Goal: Transaction & Acquisition: Purchase product/service

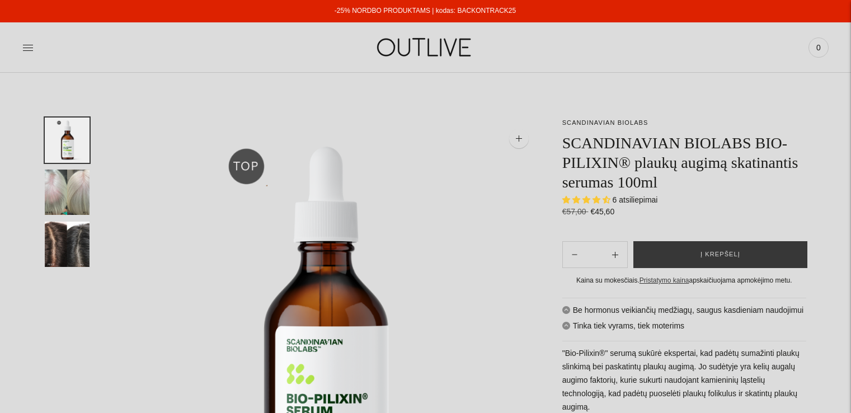
select select "**********"
click at [70, 187] on img "Translation missing: en.general.accessibility.image_thumbail" at bounding box center [67, 191] width 45 height 45
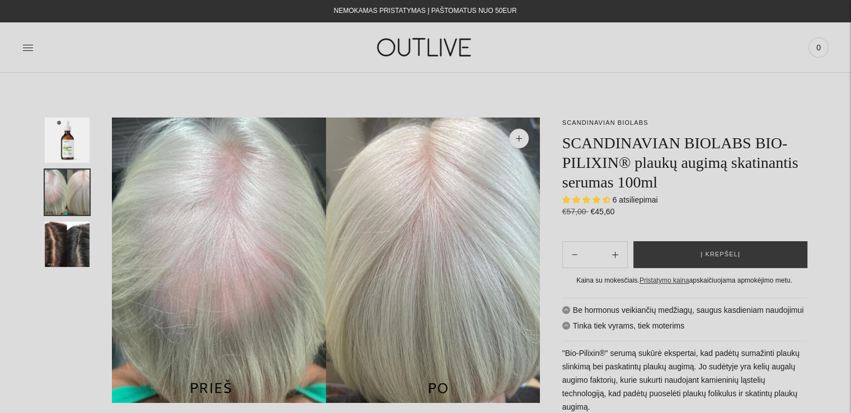
click at [68, 235] on img "Translation missing: en.general.accessibility.image_thumbail" at bounding box center [67, 243] width 45 height 45
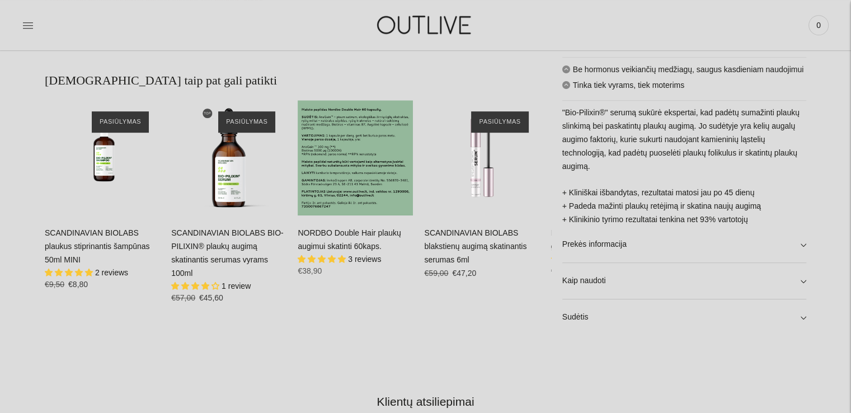
scroll to position [568, 0]
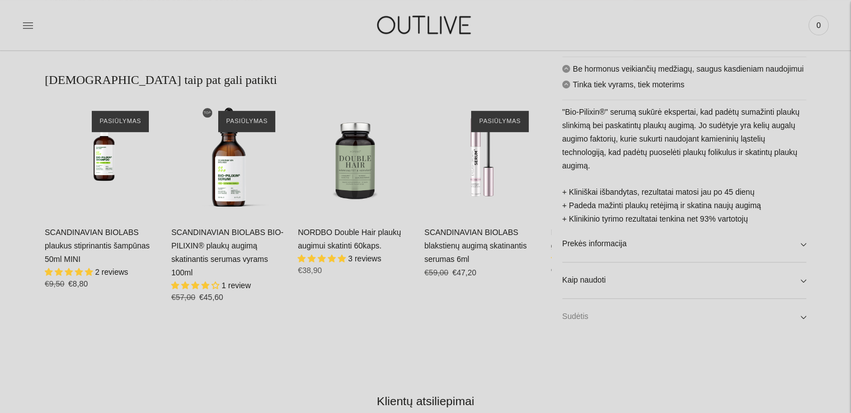
click at [573, 324] on link "Sudėtis" at bounding box center [684, 317] width 244 height 36
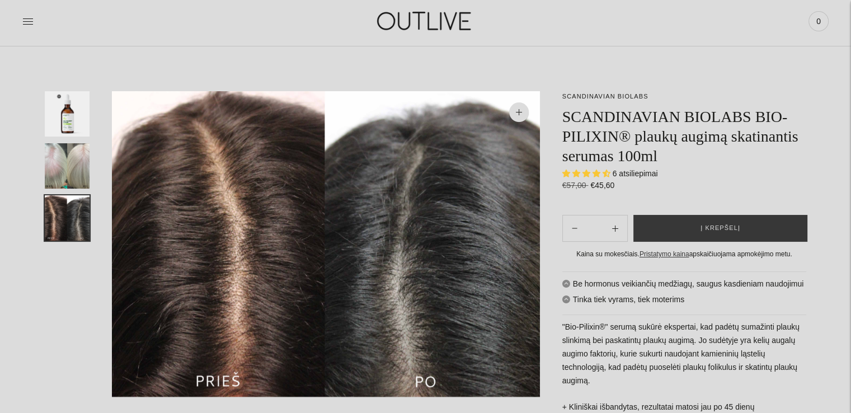
scroll to position [0, 0]
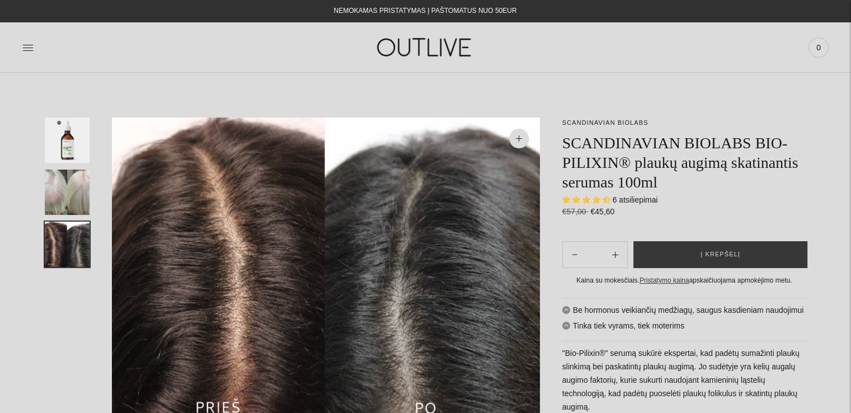
click at [408, 52] on img at bounding box center [425, 47] width 140 height 39
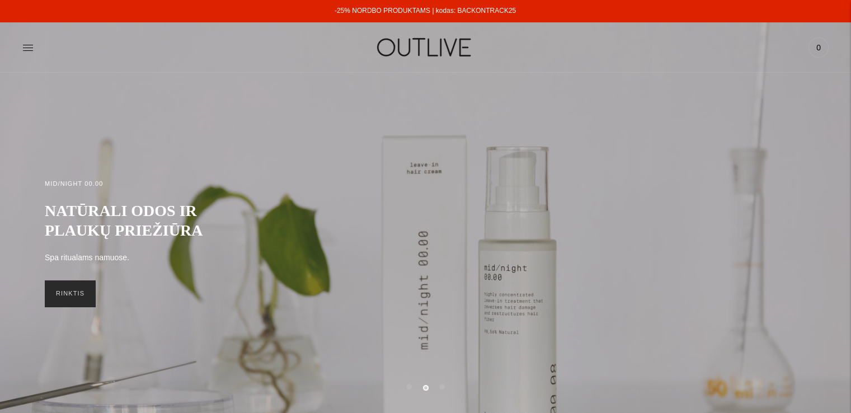
click at [71, 300] on link "RINKTIS" at bounding box center [70, 293] width 51 height 27
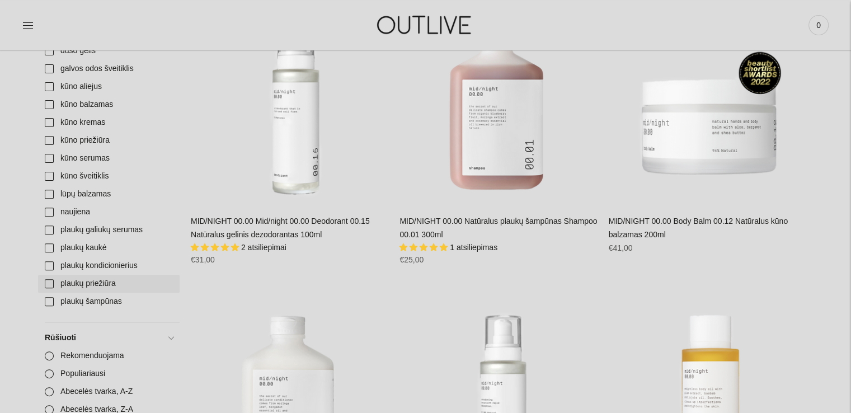
scroll to position [350, 0]
click at [76, 285] on link "plaukų priežiūra" at bounding box center [108, 282] width 141 height 18
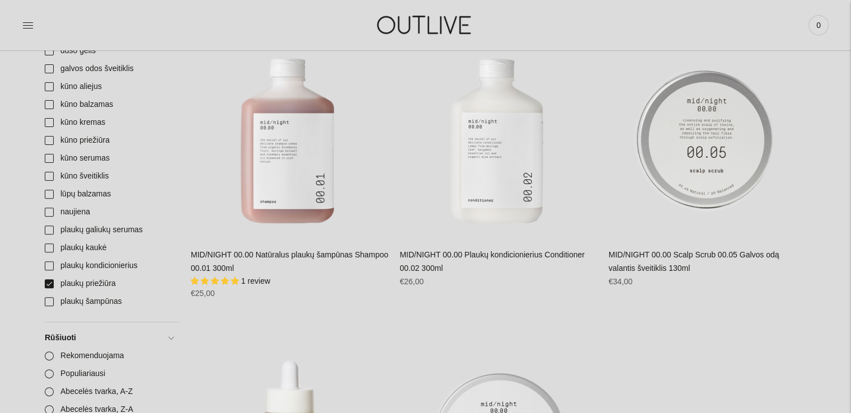
scroll to position [348, 0]
click at [55, 285] on link "plaukų priežiūra" at bounding box center [108, 284] width 141 height 18
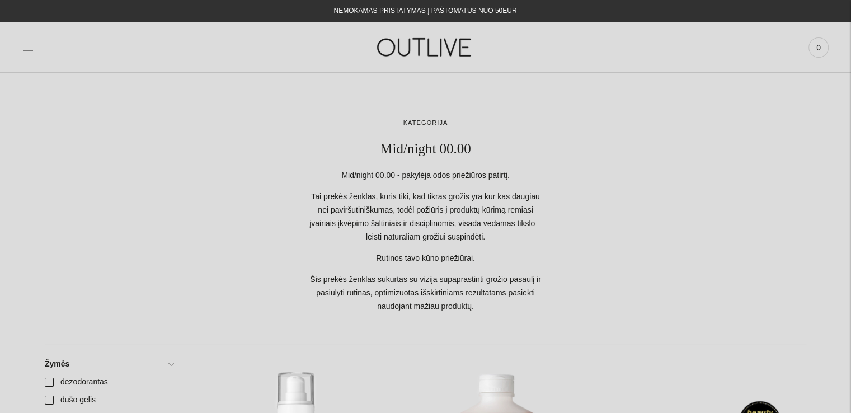
click at [29, 46] on icon at bounding box center [27, 47] width 11 height 11
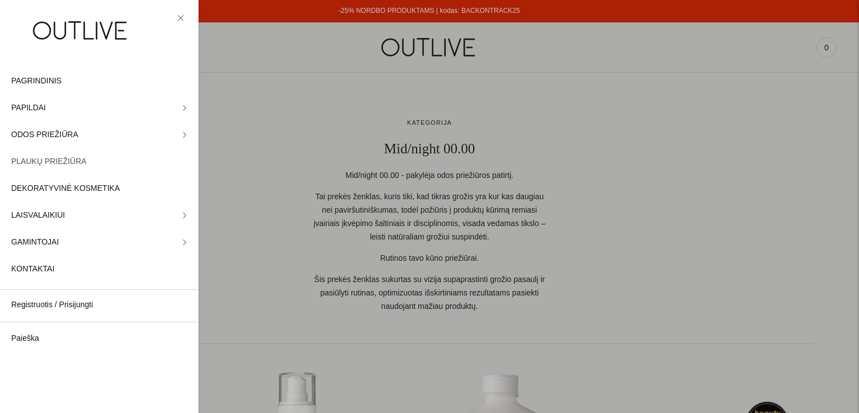
click at [55, 160] on span "PLAUKŲ PRIEŽIŪRA" at bounding box center [48, 161] width 75 height 13
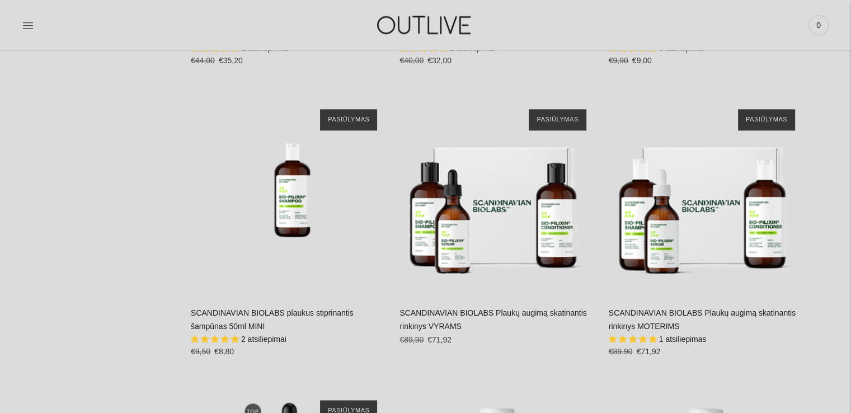
scroll to position [1470, 0]
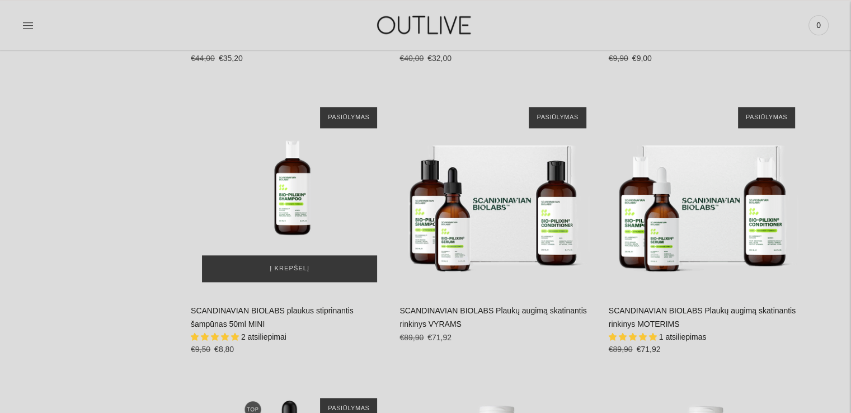
click at [268, 212] on img "SCANDINAVIAN BIOLABS plaukus stiprinantis šampūnas 50ml MINI\a" at bounding box center [289, 194] width 197 height 197
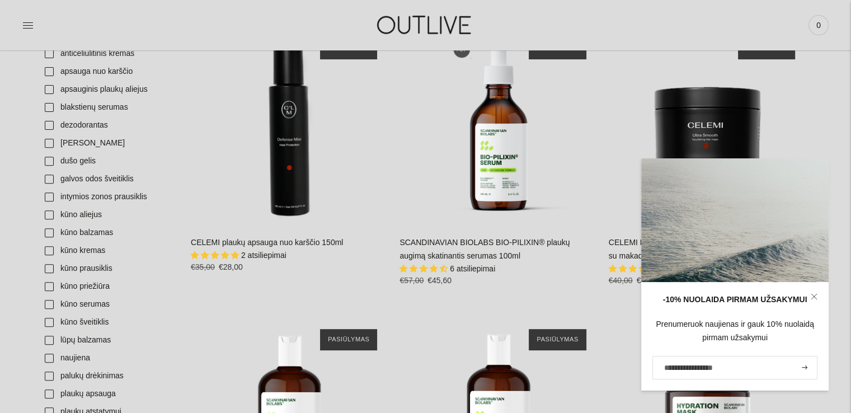
scroll to position [309, 0]
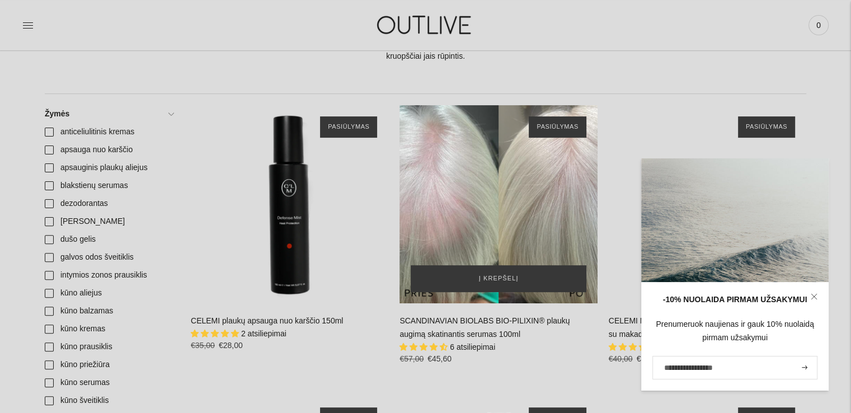
click at [478, 166] on div "SCANDINAVIAN BIOLABS BIO-PILIXIN® plaukų augimą skatinantis serumas 100ml\a" at bounding box center [497, 203] width 197 height 197
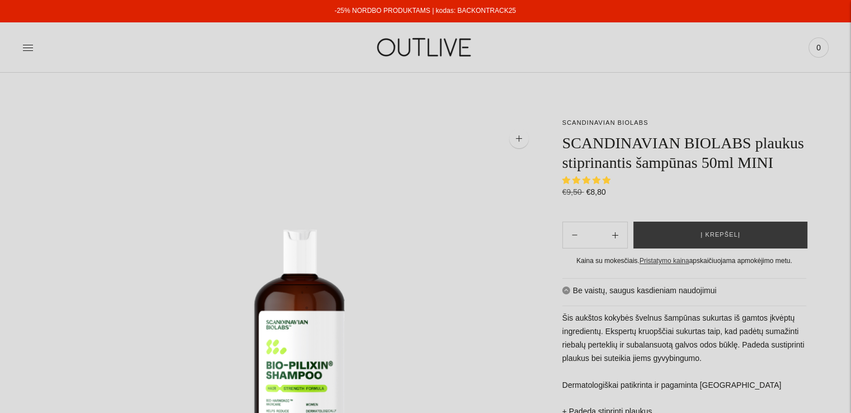
select select "**********"
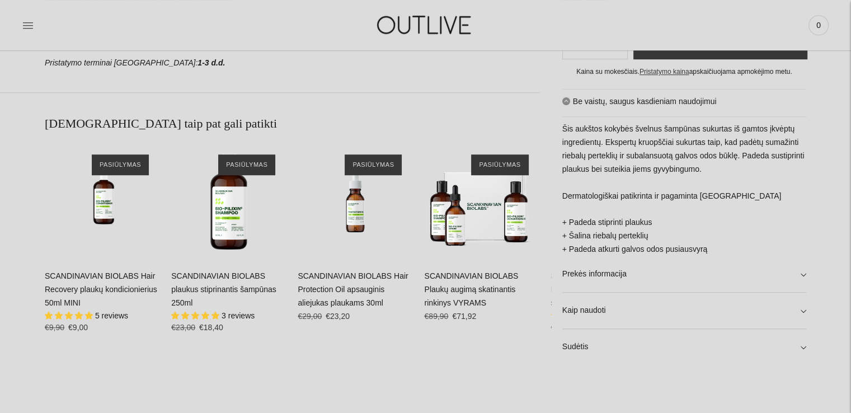
scroll to position [714, 0]
click at [597, 352] on link "Sudėtis" at bounding box center [684, 347] width 244 height 36
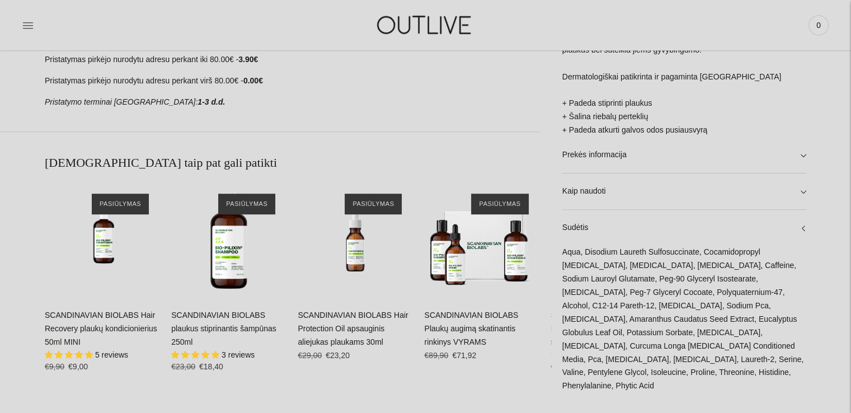
scroll to position [673, 0]
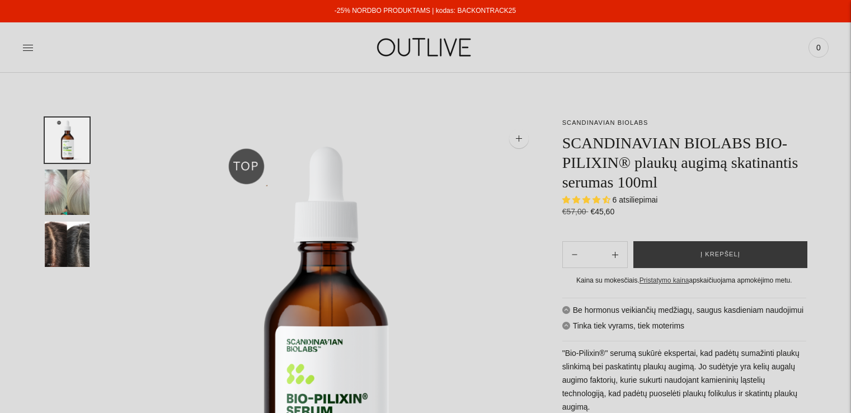
select select "**********"
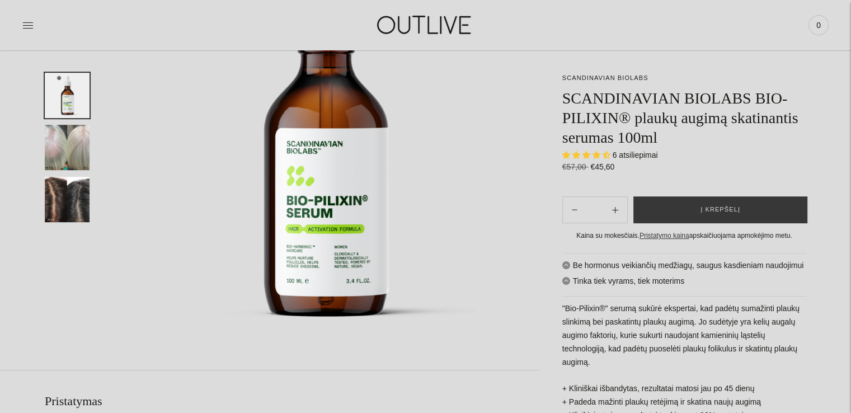
scroll to position [199, 0]
drag, startPoint x: 721, startPoint y: 271, endPoint x: 720, endPoint y: 256, distance: 15.7
click at [720, 256] on div "Be hormonus veikiančių medžiagų, saugus kasdieniam naudojimui Tinka tiek vyrams…" at bounding box center [684, 392] width 244 height 278
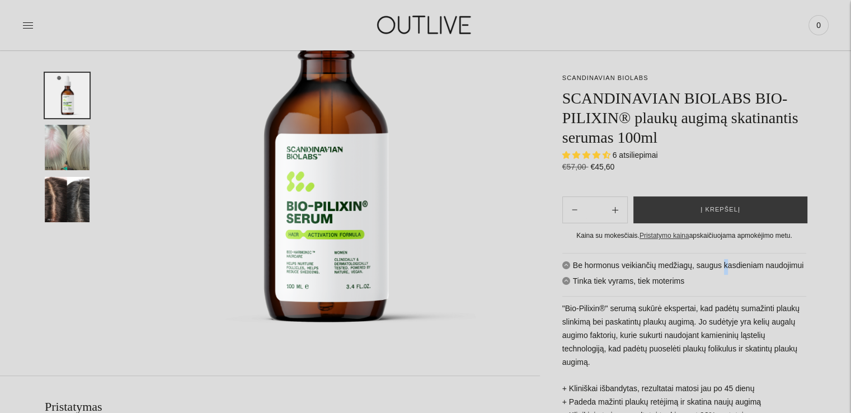
scroll to position [192, 0]
click at [700, 323] on div "Be hormonus veikiančių medžiagų, saugus kasdieniam naudojimui Tinka tiek vyrams…" at bounding box center [684, 392] width 244 height 278
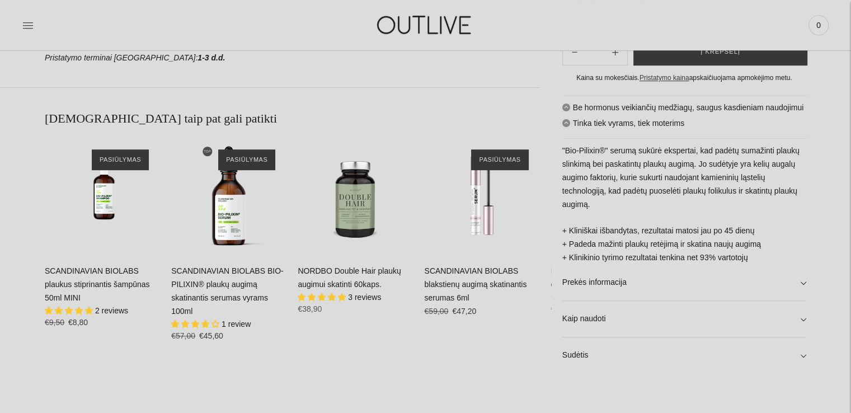
scroll to position [644, 0]
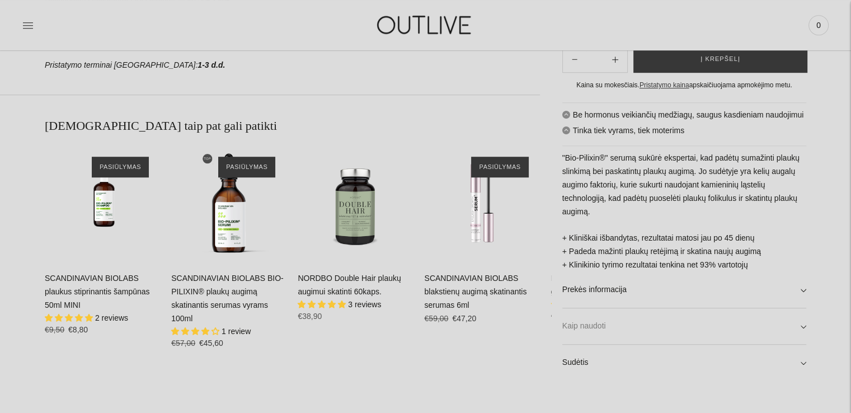
click at [770, 326] on link "Kaip naudoti" at bounding box center [684, 326] width 244 height 36
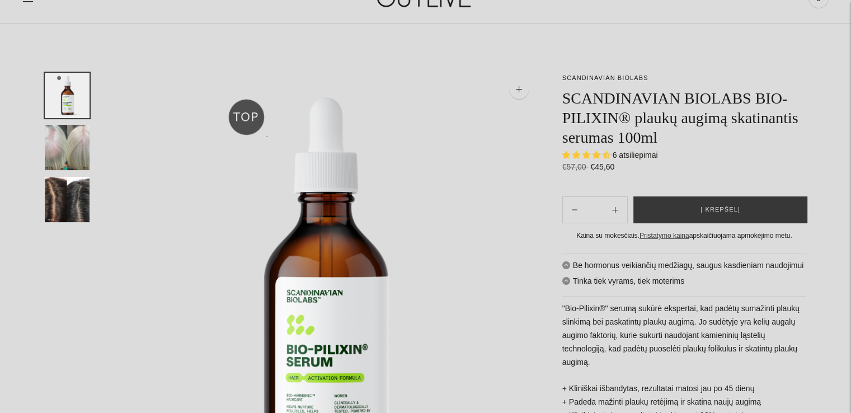
scroll to position [0, 0]
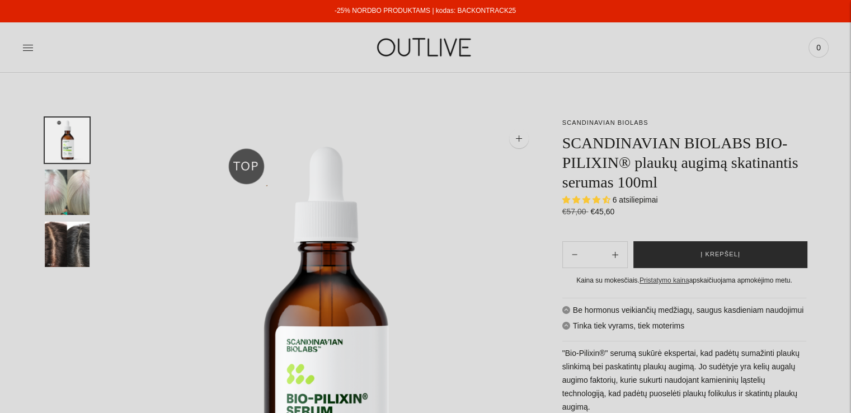
click at [705, 256] on span "Į krepšelį" at bounding box center [720, 254] width 40 height 11
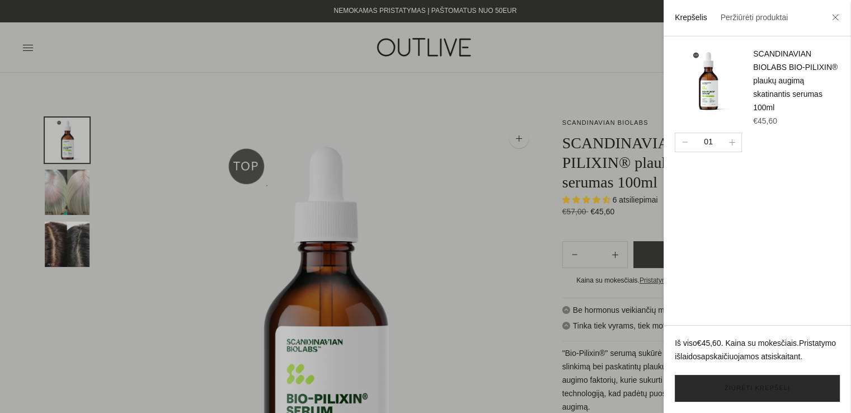
click at [731, 385] on link "Žiūrėti krepšelį" at bounding box center [756, 388] width 165 height 27
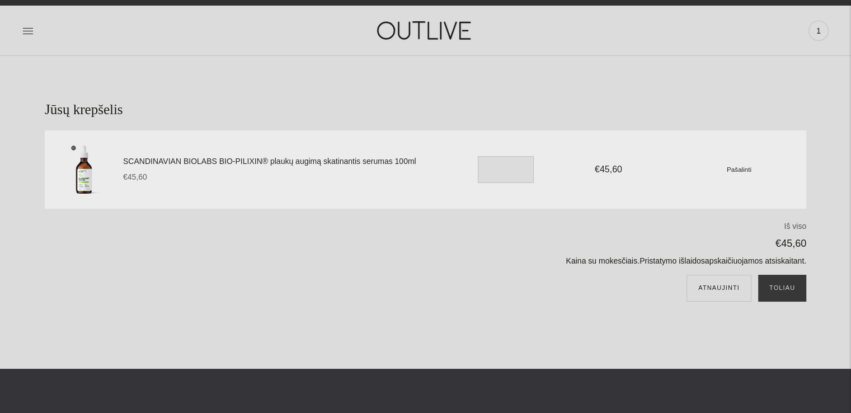
scroll to position [18, 0]
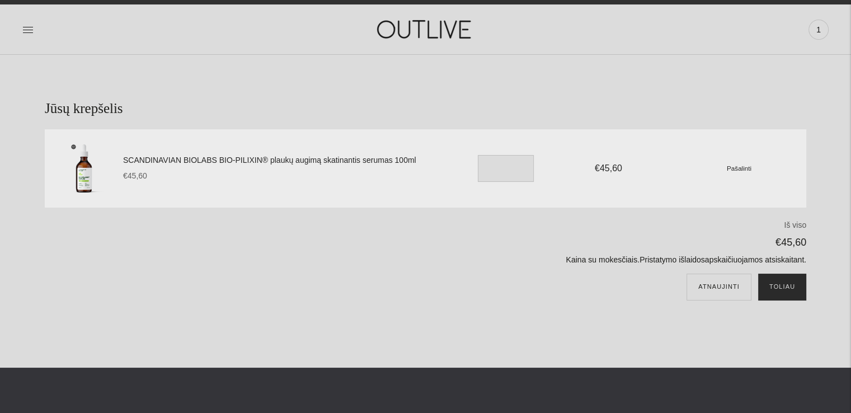
click at [783, 289] on button "Toliau" at bounding box center [782, 286] width 48 height 27
